Goal: Find specific page/section: Find specific page/section

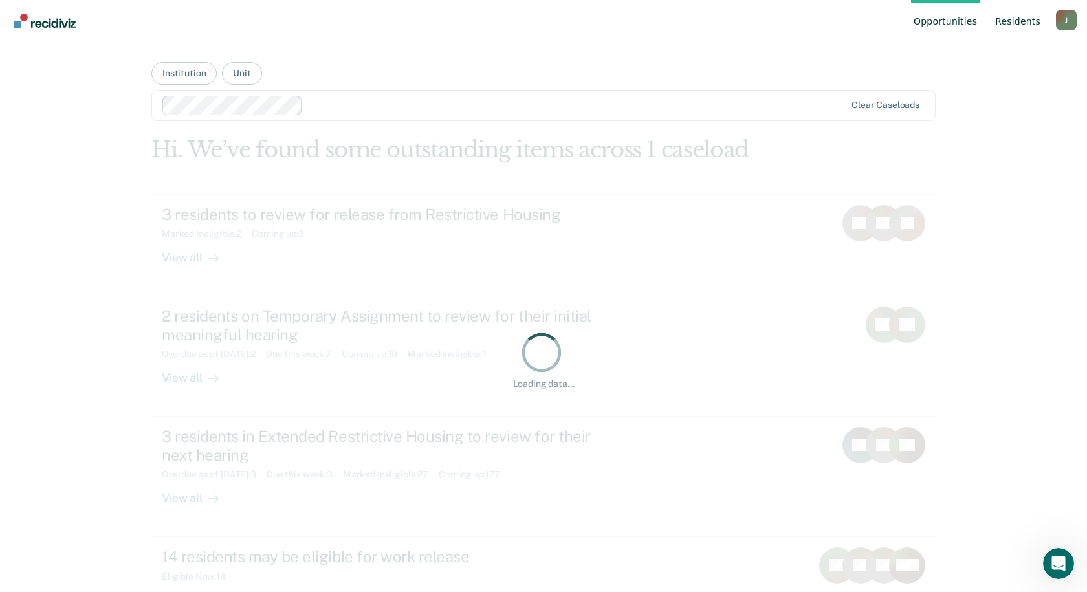
click at [1026, 21] on link "Resident s" at bounding box center [1017, 20] width 50 height 41
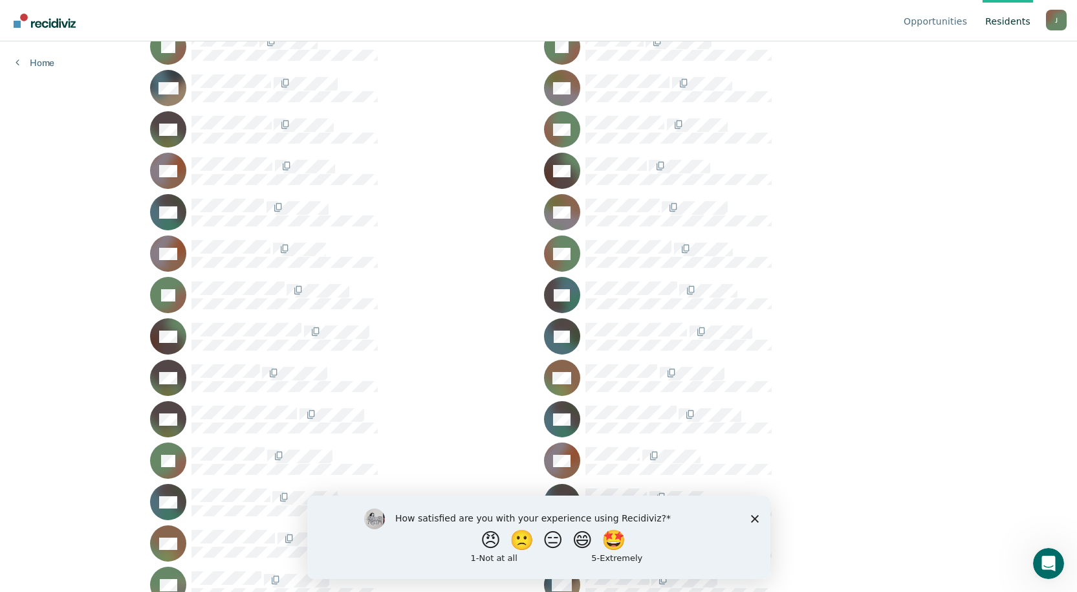
scroll to position [7050, 0]
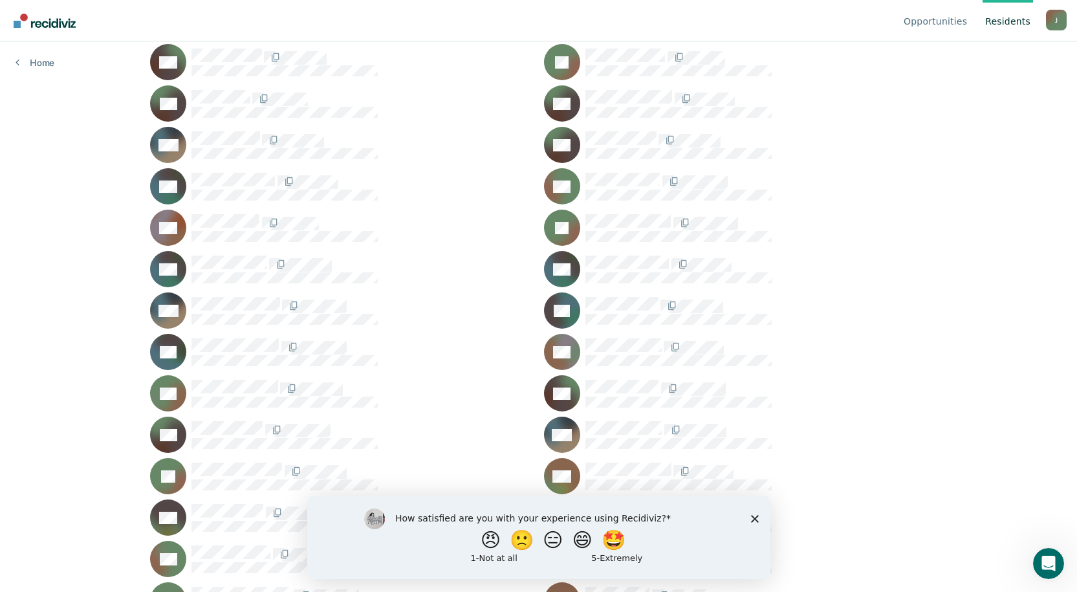
click at [749, 517] on div "How satisfied are you with your experience using Recidiviz? 😠 🙁 😑 😄 🤩 1 - Not a…" at bounding box center [538, 536] width 463 height 83
click at [750, 517] on icon "Close survey" at bounding box center [754, 518] width 8 height 8
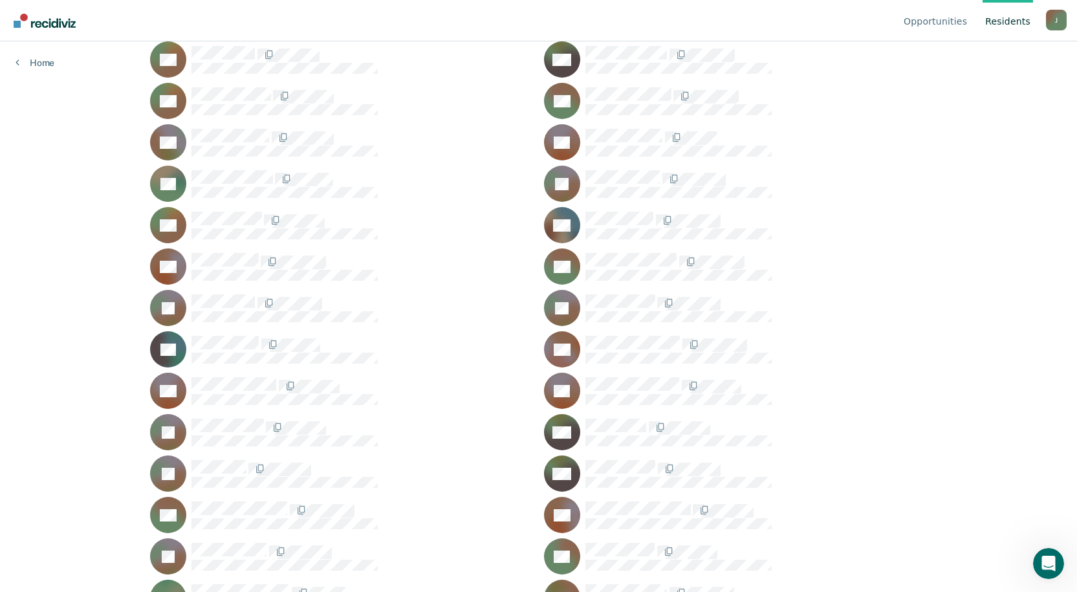
scroll to position [12741, 0]
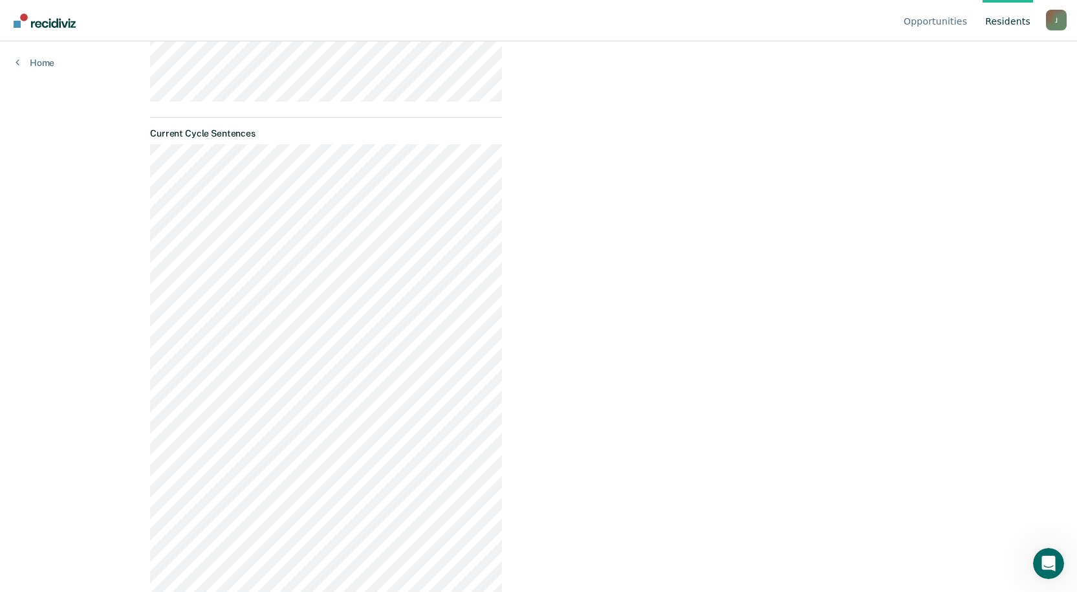
scroll to position [750, 0]
